Goal: Transaction & Acquisition: Download file/media

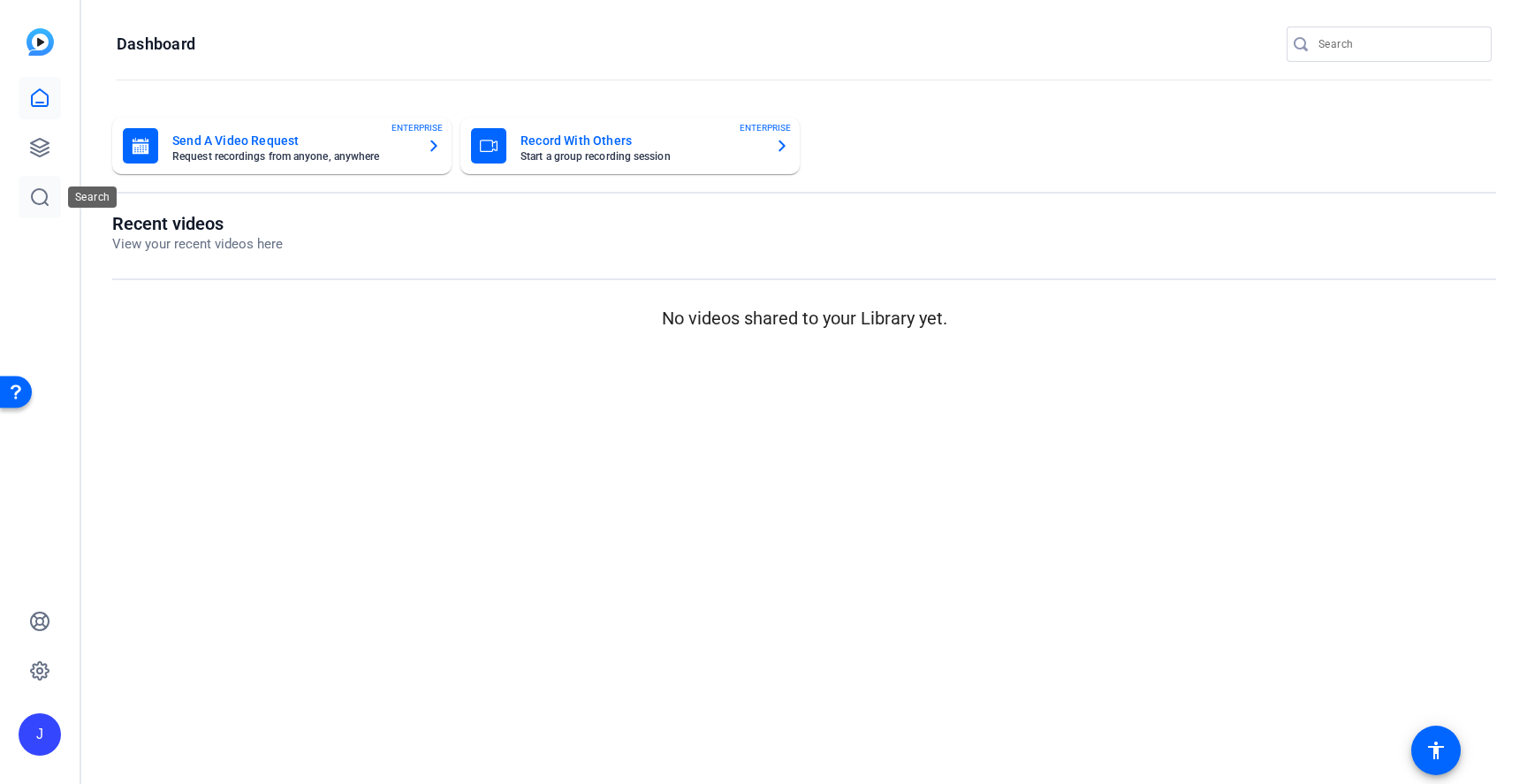
click at [47, 206] on icon at bounding box center [40, 197] width 22 height 22
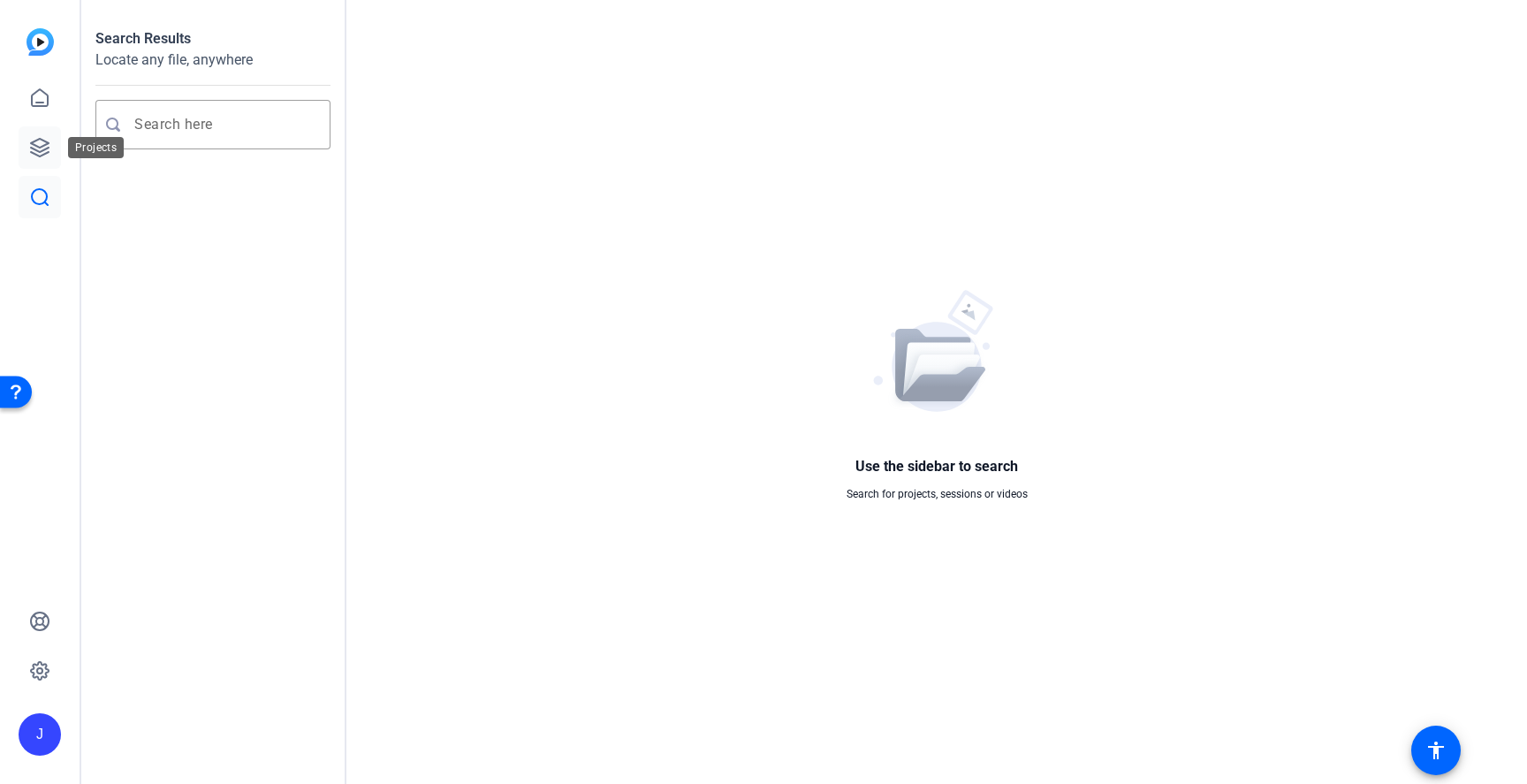
click at [45, 145] on icon at bounding box center [40, 148] width 22 height 22
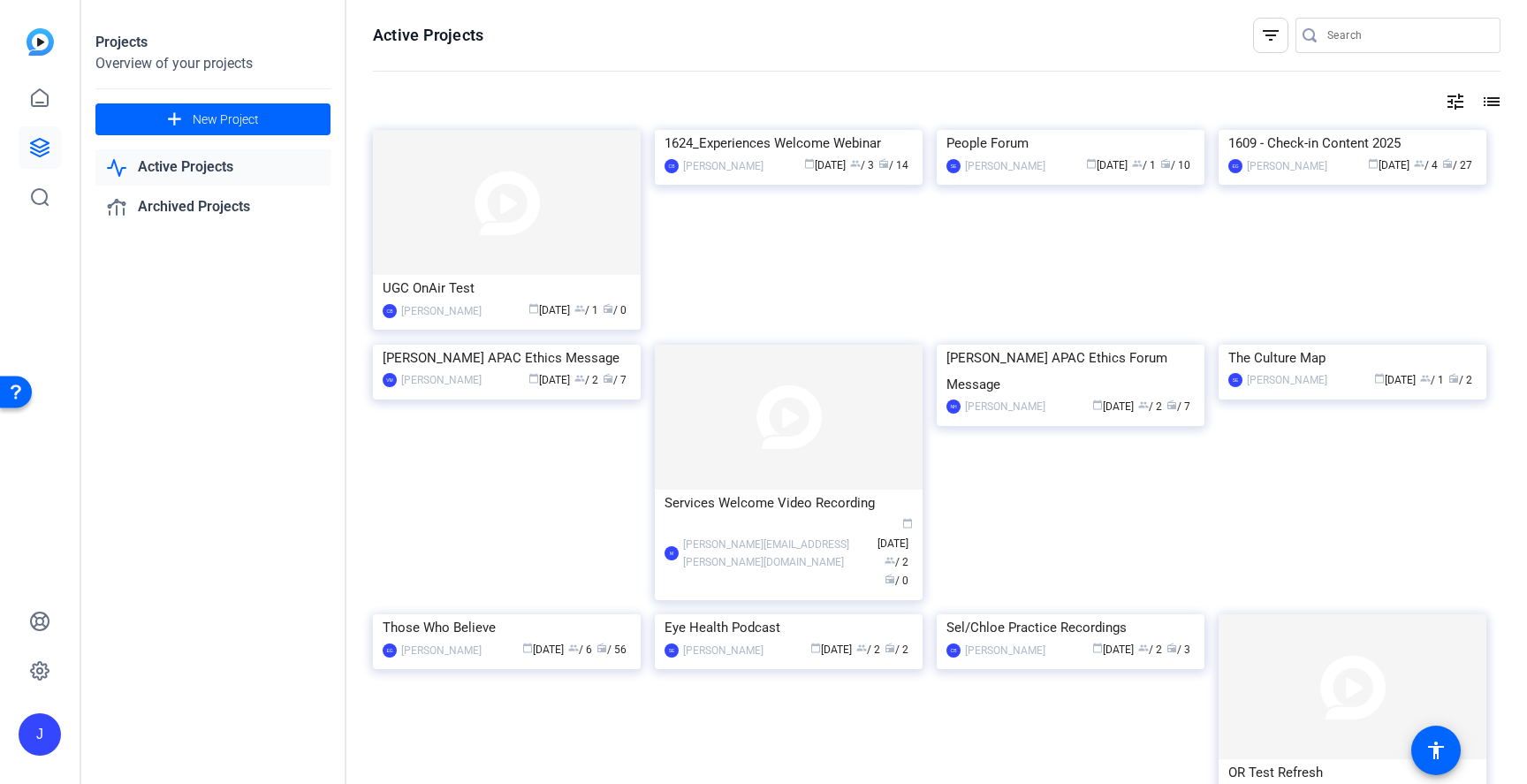
click at [241, 170] on link "Active Projects" at bounding box center [213, 167] width 235 height 36
click at [41, 148] on icon at bounding box center [40, 148] width 22 height 22
click at [50, 46] on img at bounding box center [40, 42] width 27 height 27
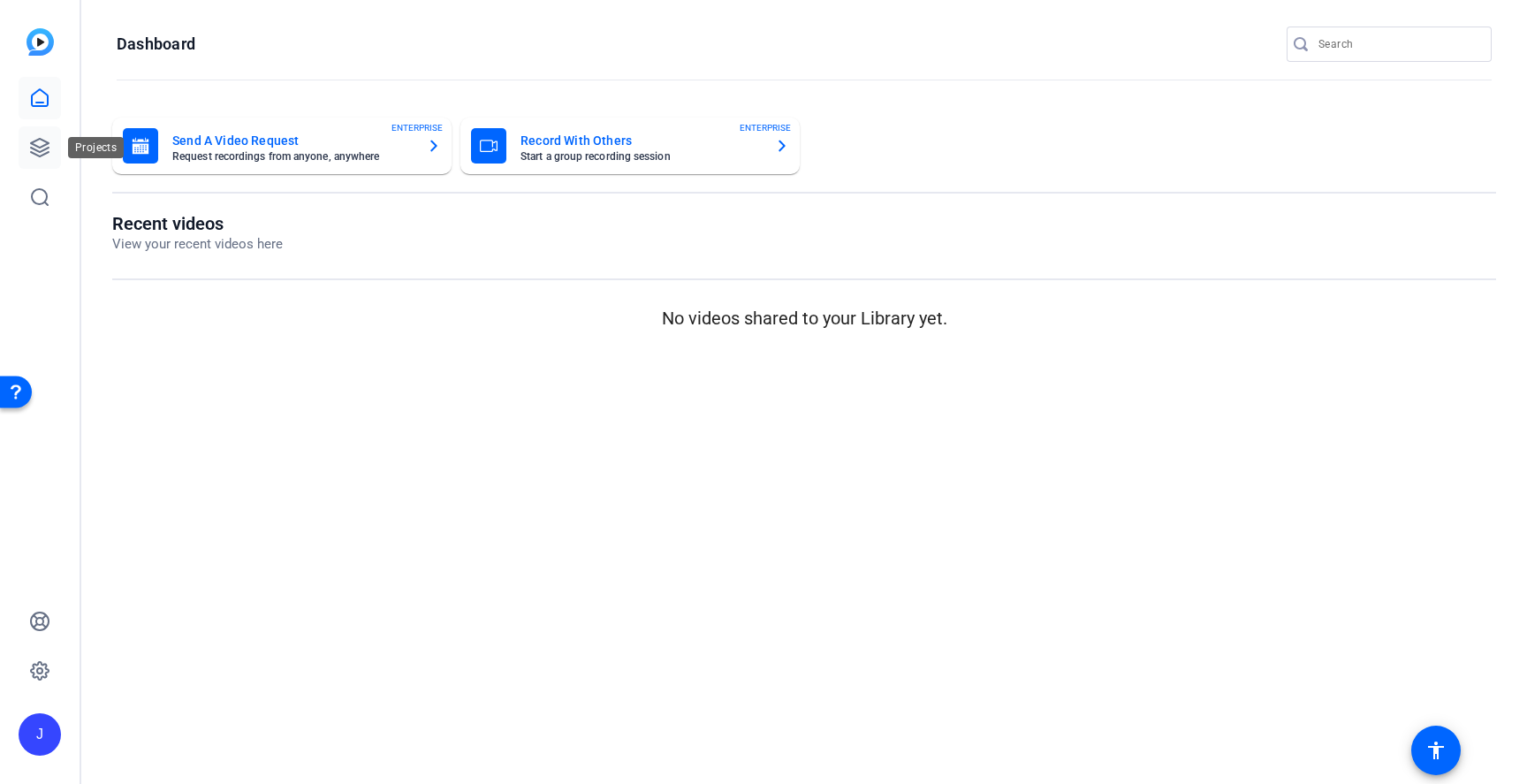
click at [38, 154] on icon at bounding box center [40, 148] width 18 height 18
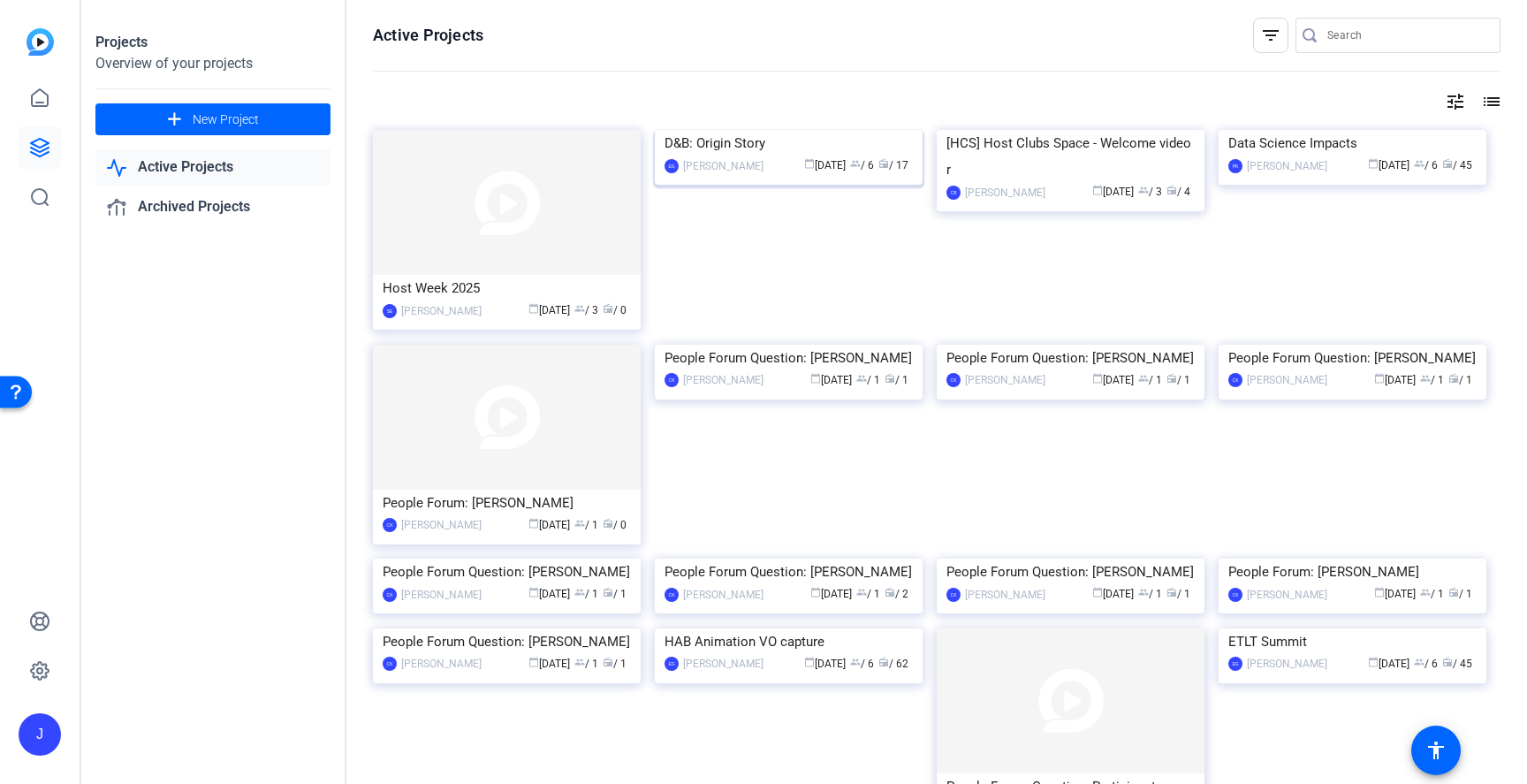
click at [711, 130] on img at bounding box center [789, 130] width 268 height 0
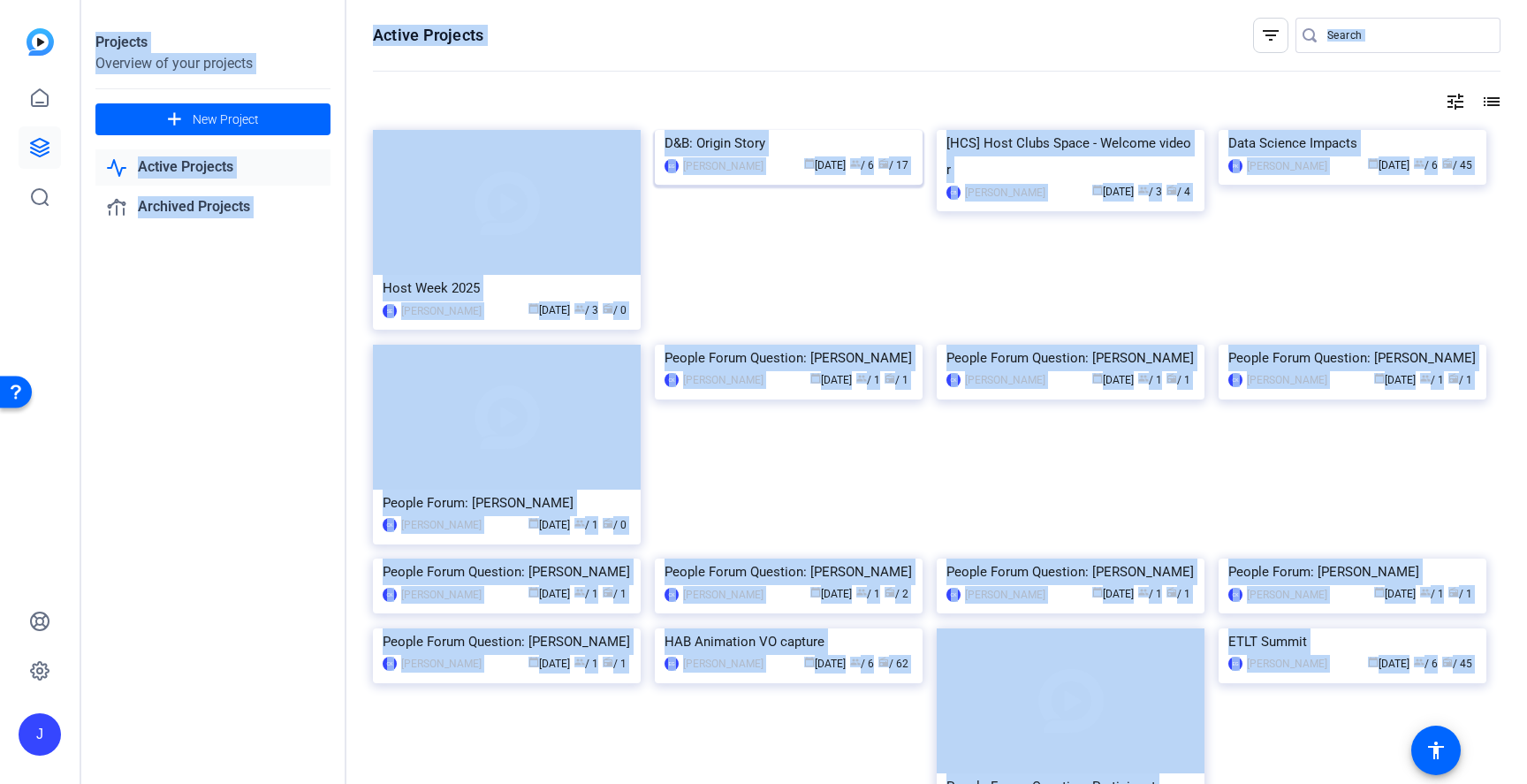
click at [711, 209] on div "Projects Overview of your projects add New Project Active Projects Archived Pro…" at bounding box center [804, 392] width 1445 height 784
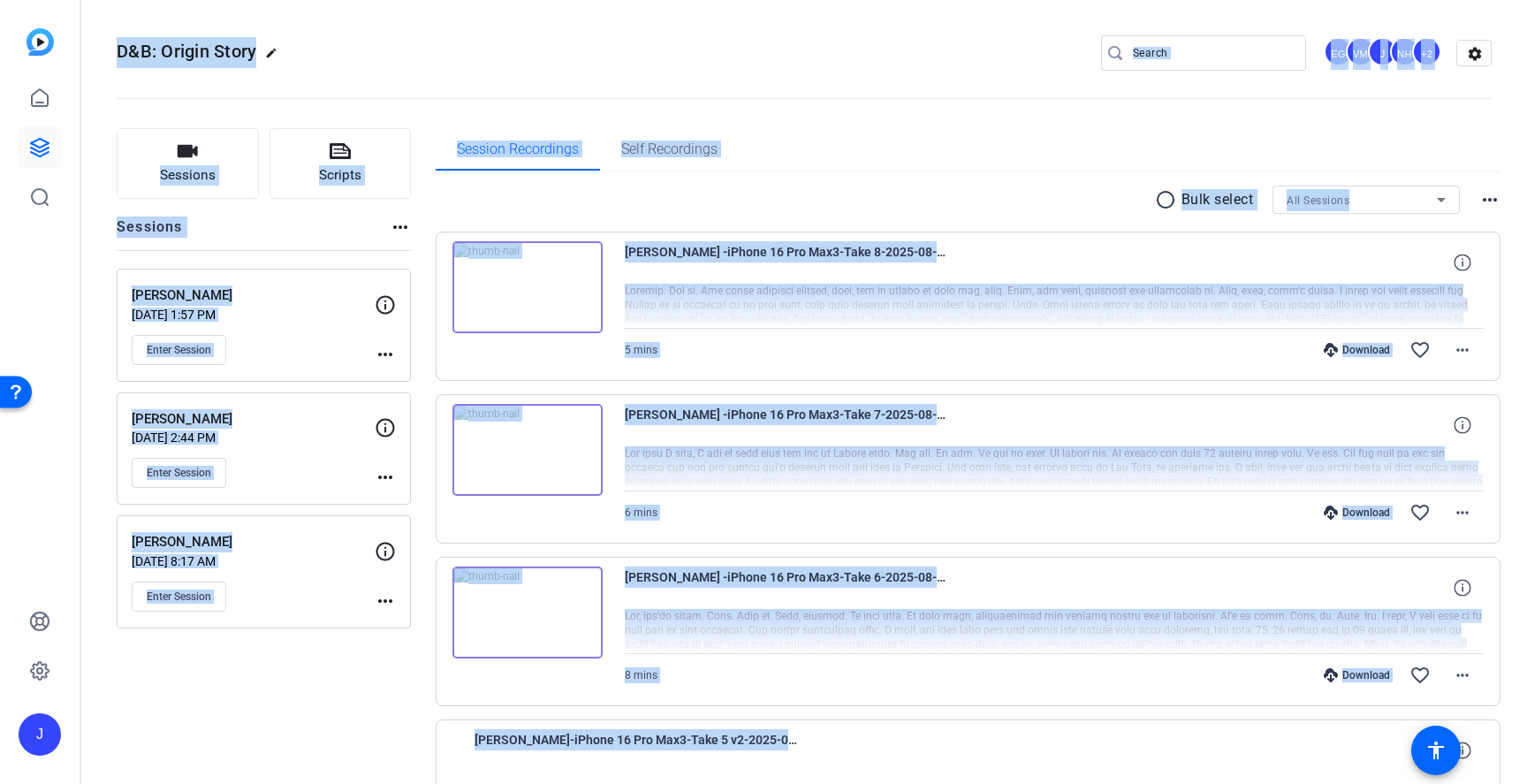
click at [797, 192] on div "radio_button_unchecked Bulk select All Sessions more_horiz" at bounding box center [969, 199] width 1066 height 28
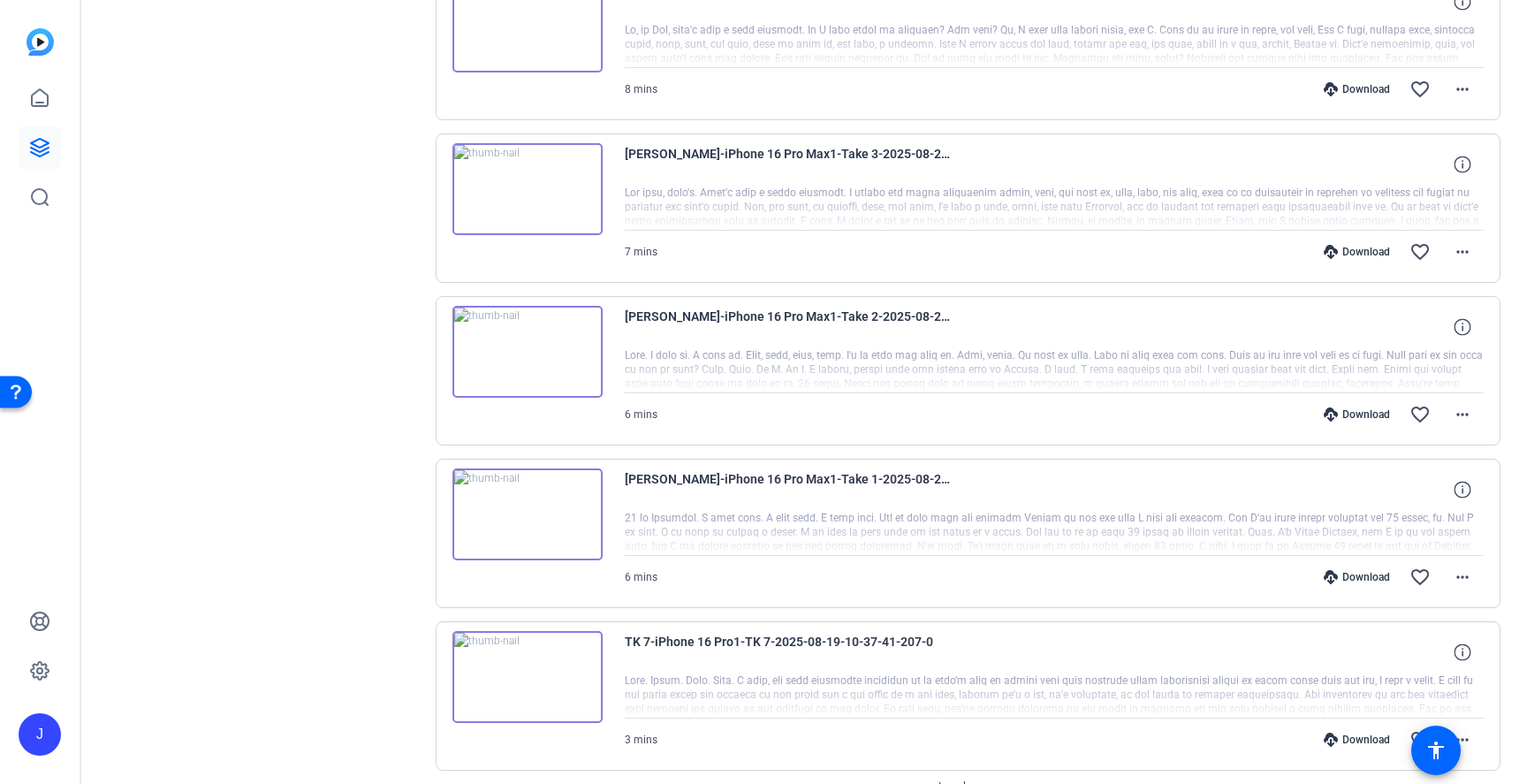
scroll to position [1170, 0]
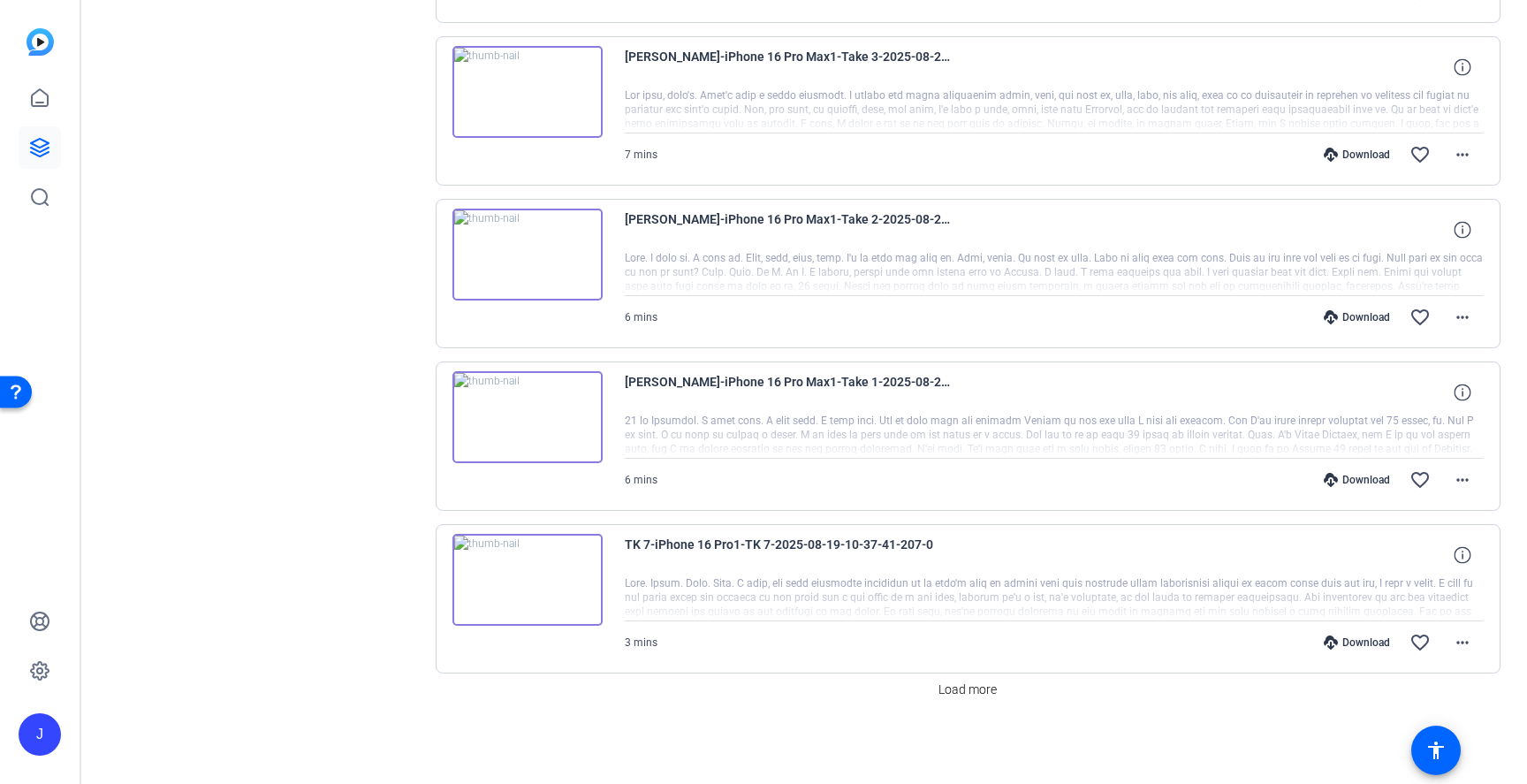
click at [1331, 479] on icon at bounding box center [1331, 479] width 14 height 14
click at [1361, 317] on div "Download" at bounding box center [1357, 317] width 84 height 14
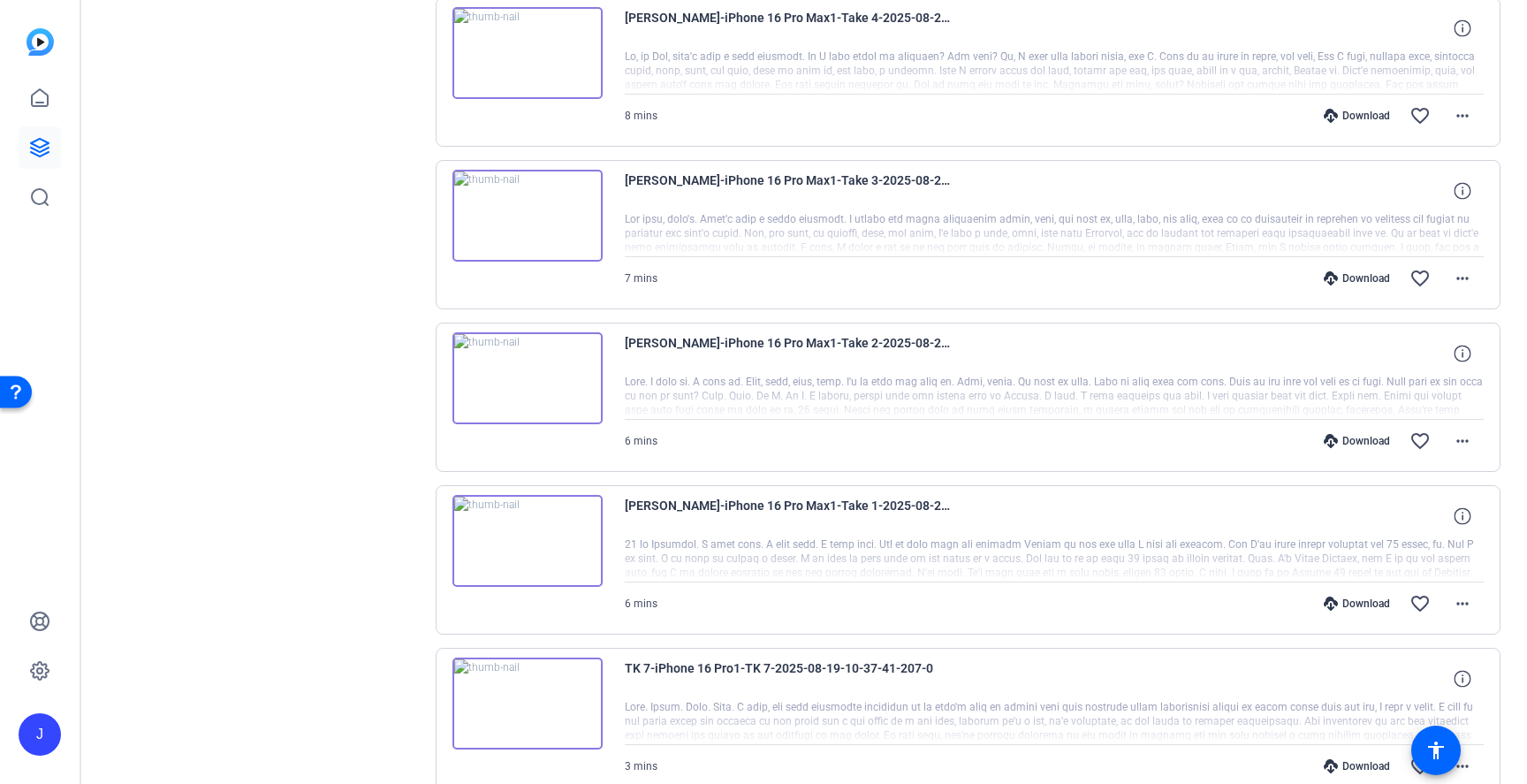
scroll to position [1043, 0]
click at [1348, 281] on div "Download" at bounding box center [1357, 282] width 84 height 14
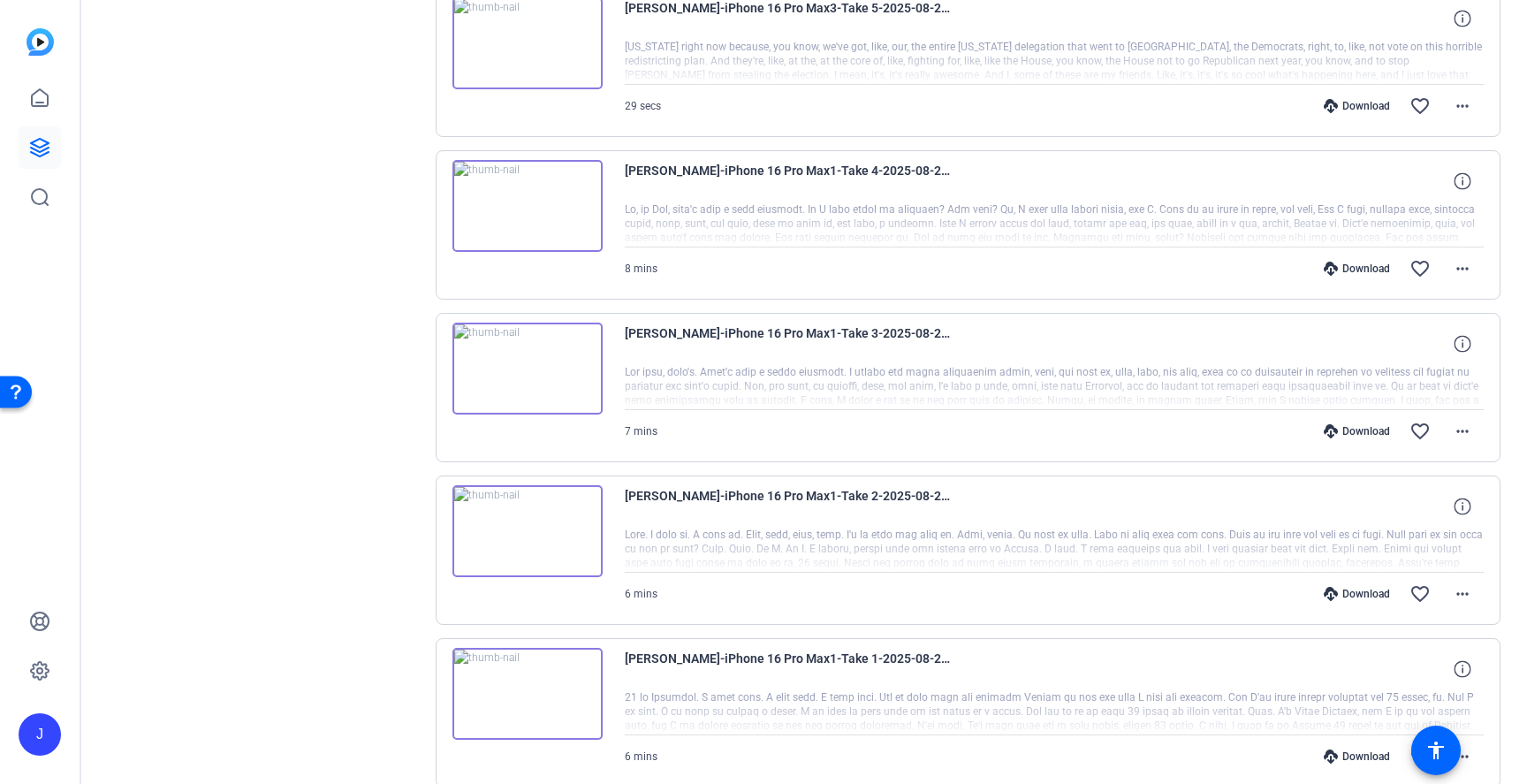
scroll to position [892, 0]
click at [1350, 274] on div "Download" at bounding box center [1357, 271] width 84 height 14
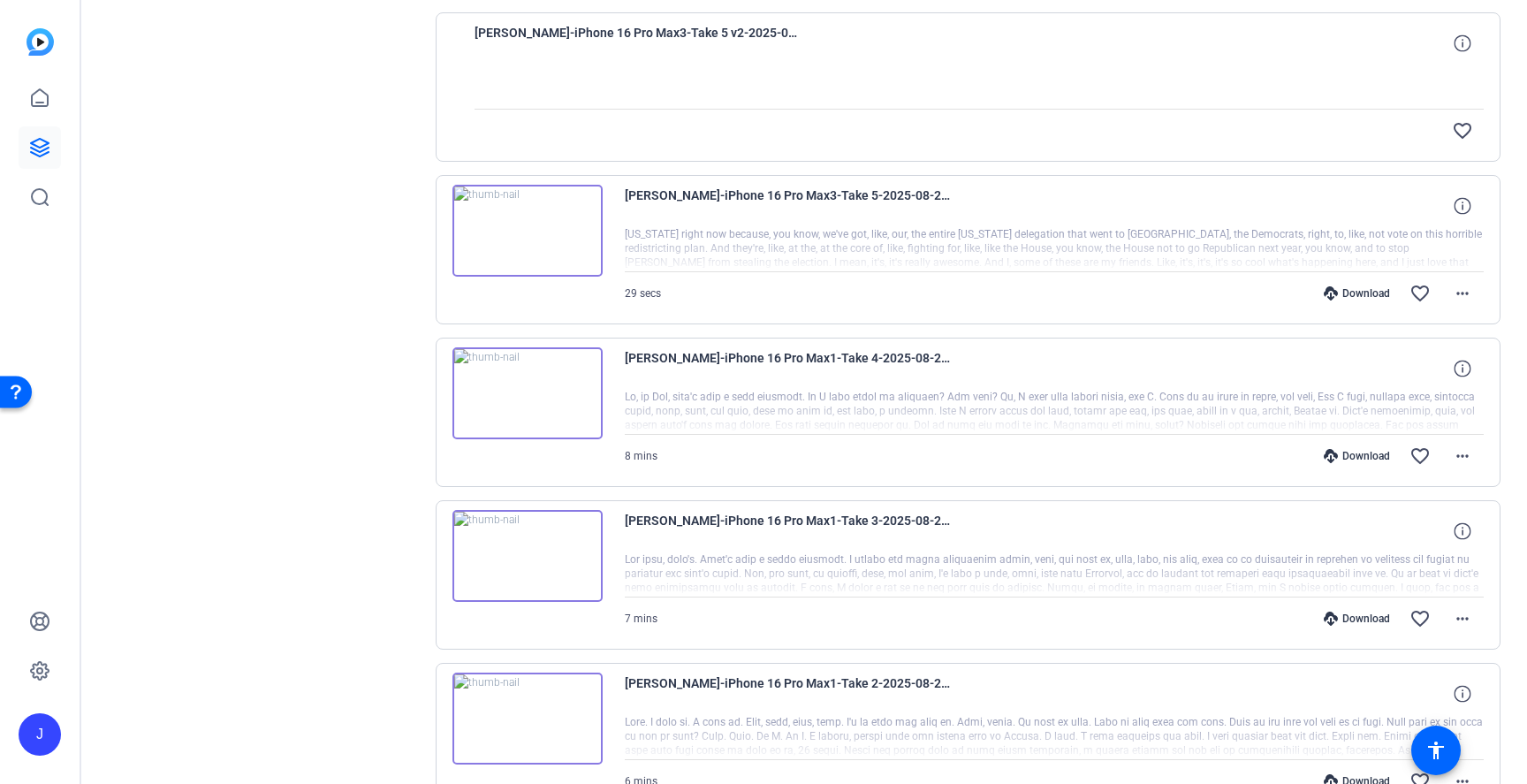
scroll to position [695, 0]
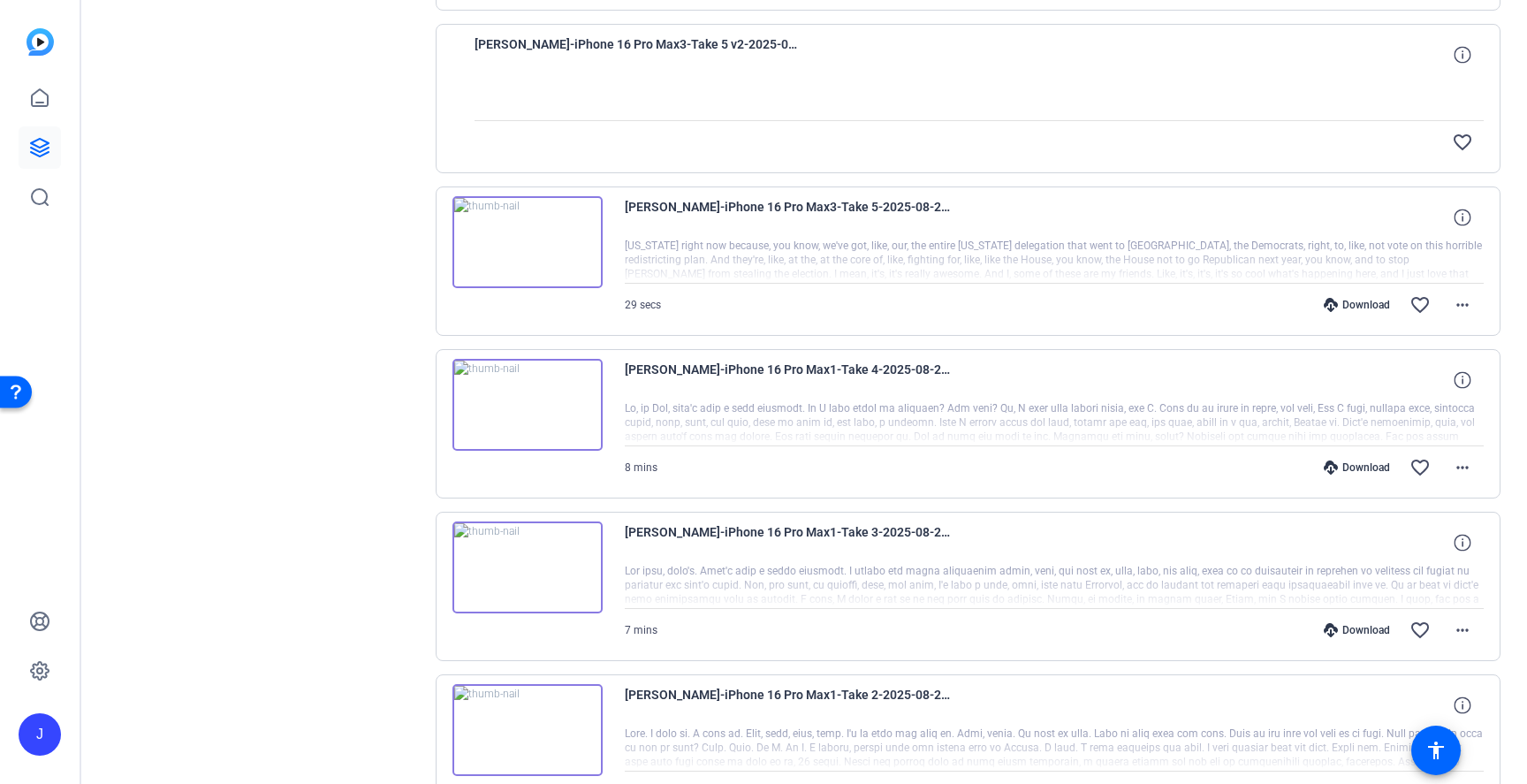
click at [1356, 299] on div "Download" at bounding box center [1357, 305] width 84 height 14
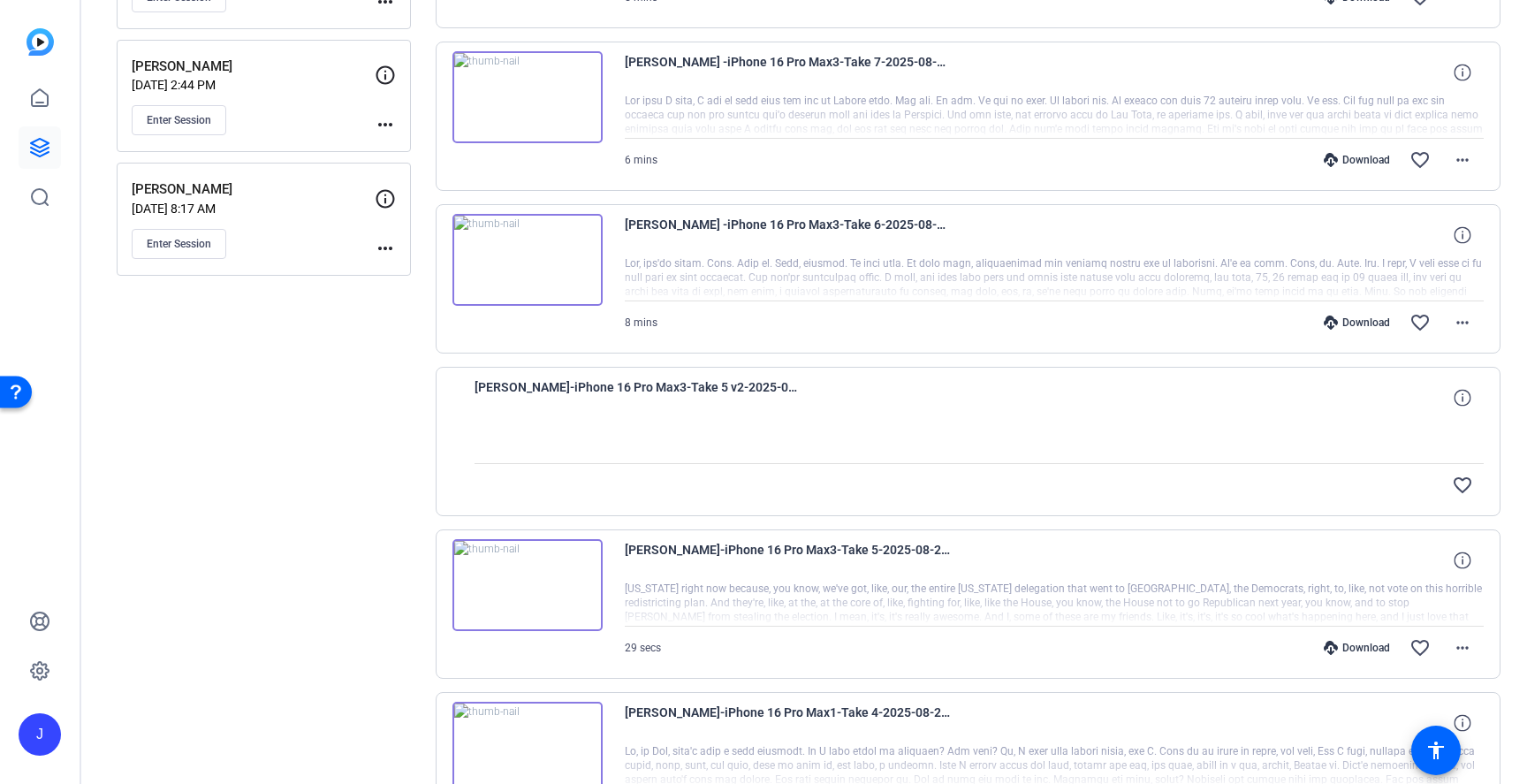
scroll to position [344, 0]
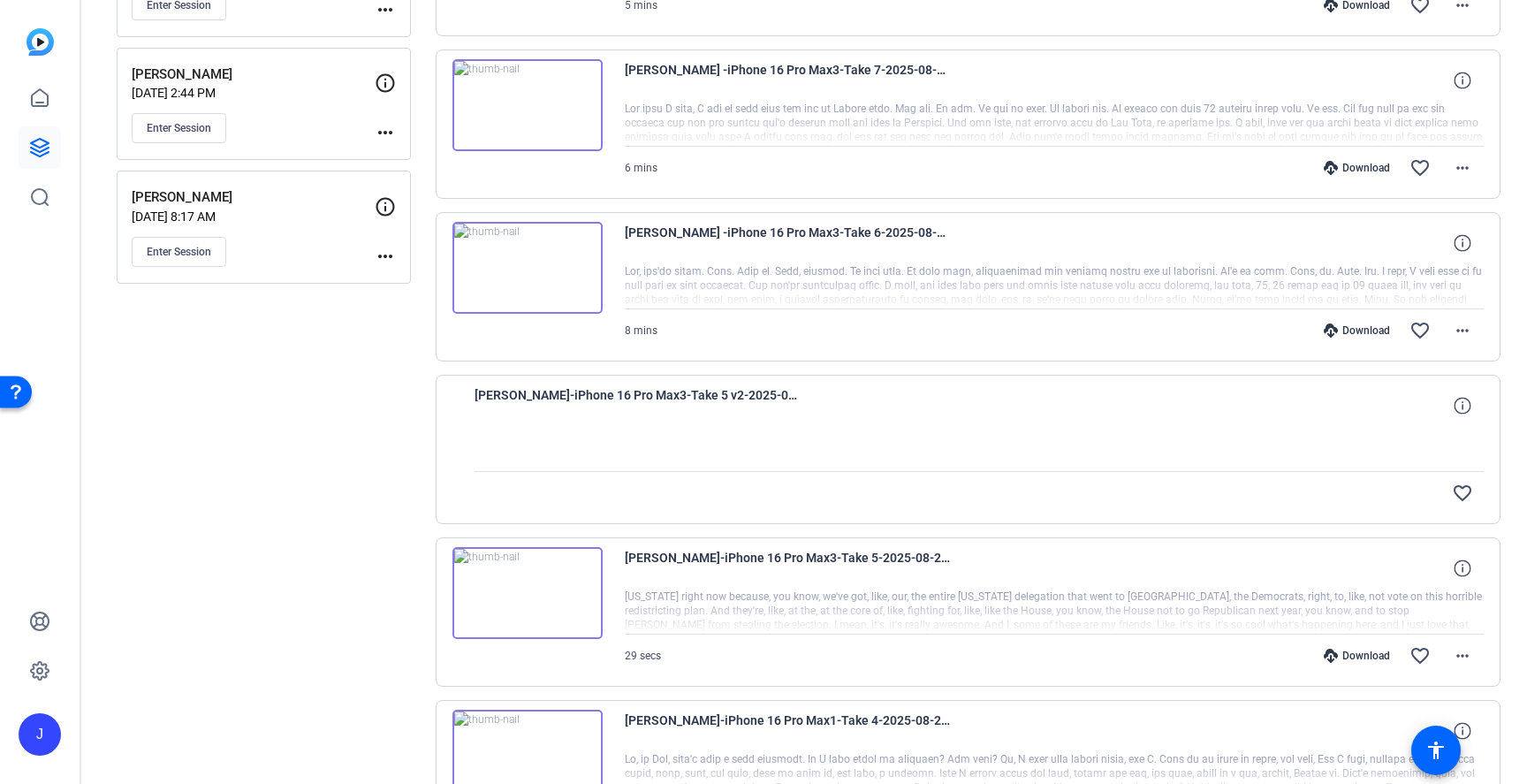
click at [1359, 324] on div "Download" at bounding box center [1357, 330] width 84 height 14
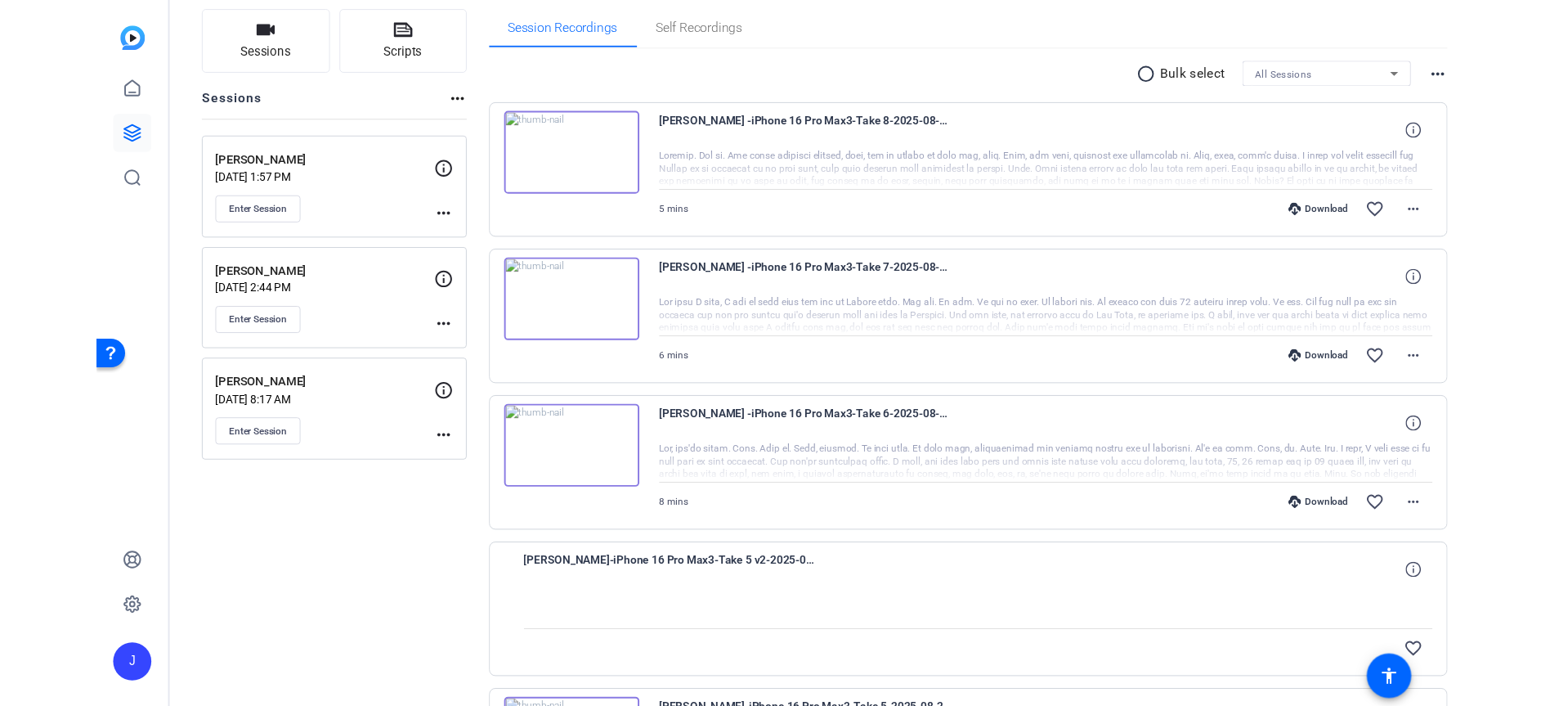
scroll to position [100, 0]
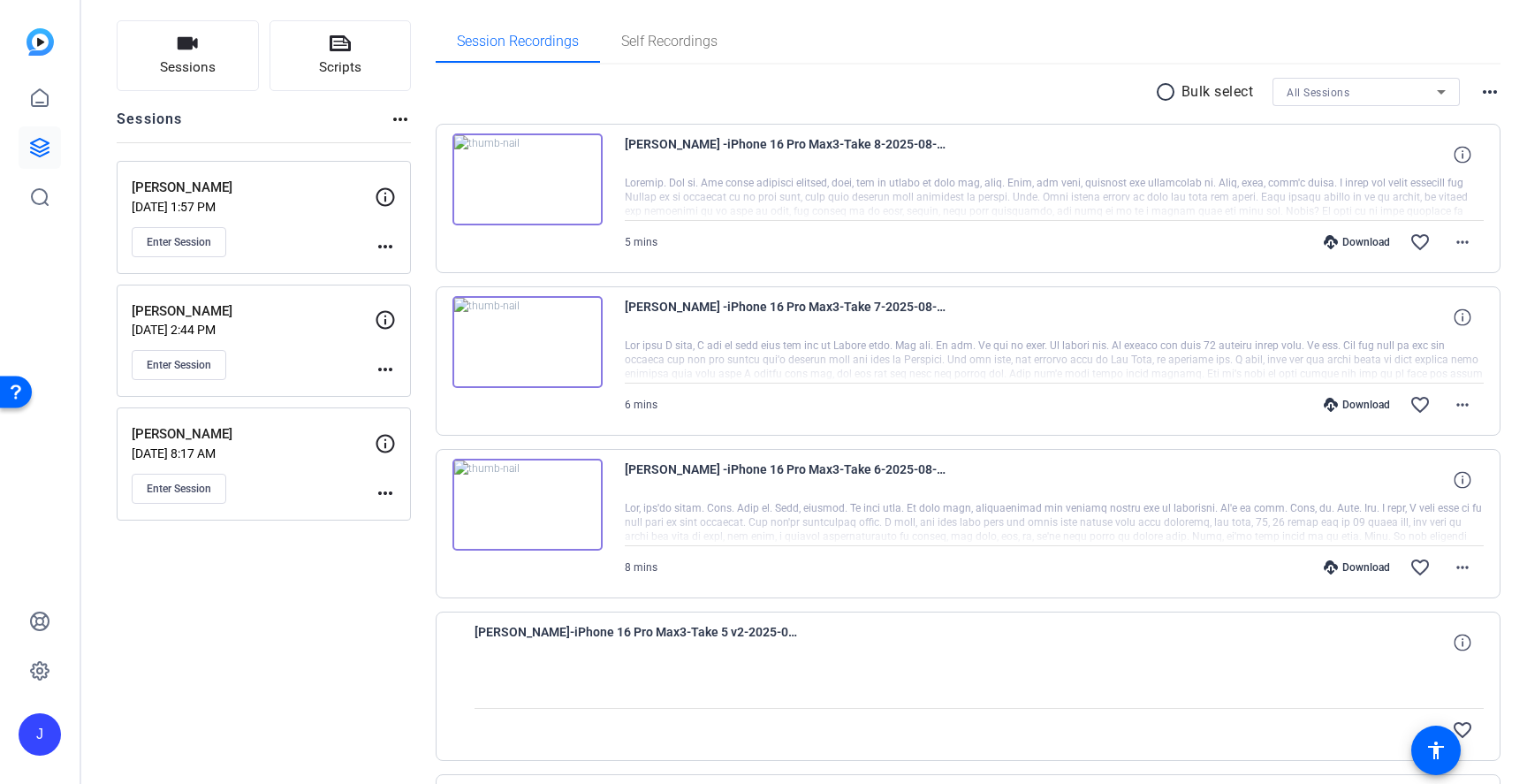
click at [1362, 404] on div "Download" at bounding box center [1357, 405] width 84 height 14
click at [1354, 238] on div "Download" at bounding box center [1357, 241] width 84 height 14
